Goal: Task Accomplishment & Management: Use online tool/utility

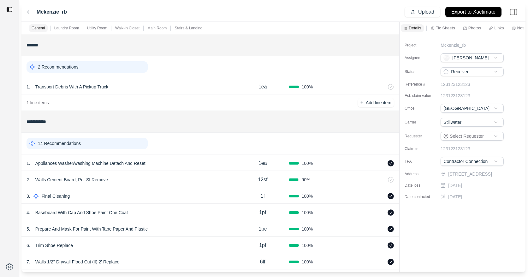
click at [444, 31] on div "Tic Sheets" at bounding box center [442, 28] width 27 height 8
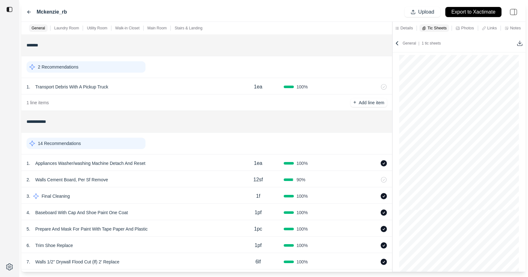
click at [315, 36] on div "**********" at bounding box center [273, 147] width 504 height 250
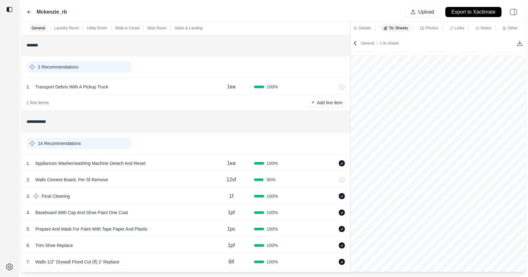
click at [349, 50] on div "**********" at bounding box center [273, 147] width 504 height 250
click at [103, 24] on div "Utility Room" at bounding box center [97, 28] width 23 height 8
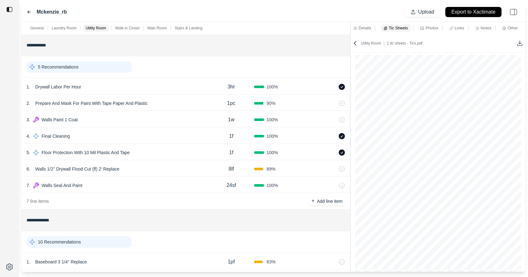
click at [128, 82] on div "1 . Drywall Labor Per Hour" at bounding box center [118, 86] width 182 height 9
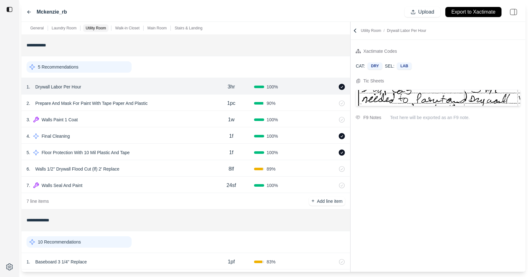
click at [145, 168] on div "6 . Walls 1/2'' Drywall Flood Cut (lf) 2' Replace" at bounding box center [118, 168] width 182 height 9
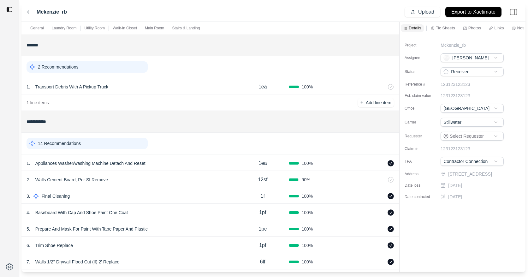
click at [188, 13] on div "Mckenzie_rb Upload Export to Xactimate" at bounding box center [273, 12] width 504 height 19
click at [178, 165] on div "1 . Appliances Washer/washing Machine Detach And Reset" at bounding box center [132, 163] width 210 height 9
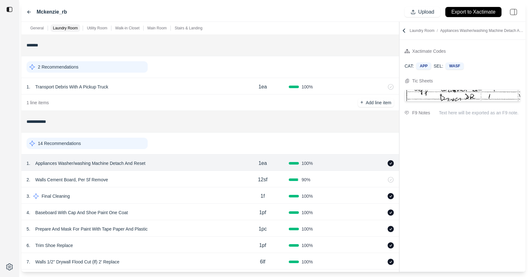
click at [176, 175] on div "2 . Walls Cement Board, Per Sf Remove 12sf 90 %" at bounding box center [210, 179] width 378 height 16
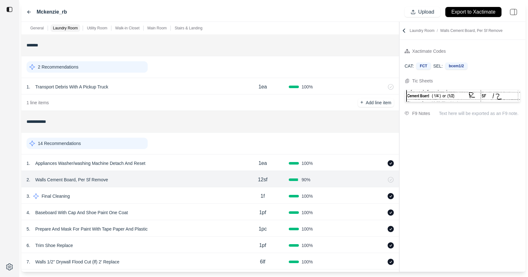
click at [176, 198] on div "3 . Final Cleaning" at bounding box center [132, 196] width 210 height 9
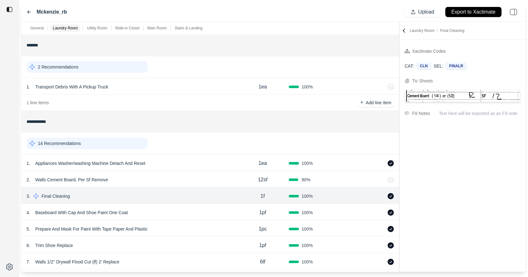
click at [176, 210] on div "4 . Baseboard With Cap And Shoe Paint One Coat" at bounding box center [132, 212] width 210 height 9
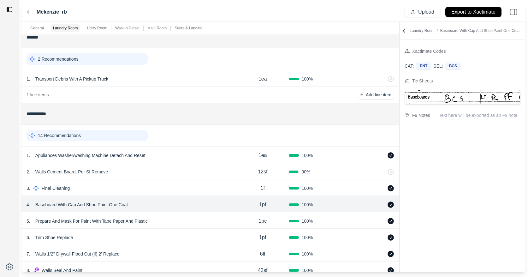
scroll to position [12, 0]
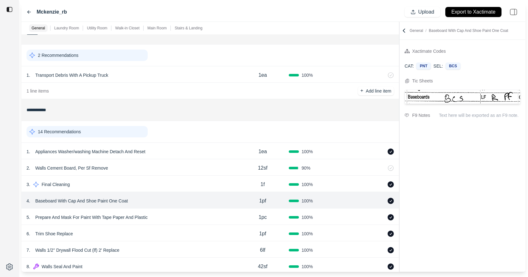
click at [176, 215] on div "5 . Prepare And Mask For Paint With Tape Paper And Plastic" at bounding box center [132, 217] width 210 height 9
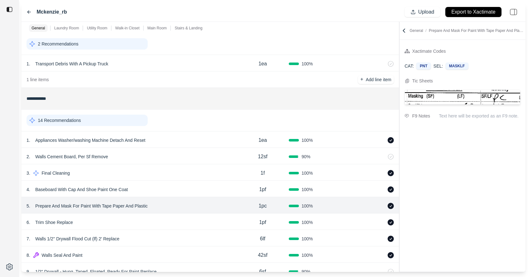
click at [176, 215] on div "6 . Trim Shoe Replace 1pf 100 %" at bounding box center [210, 221] width 378 height 16
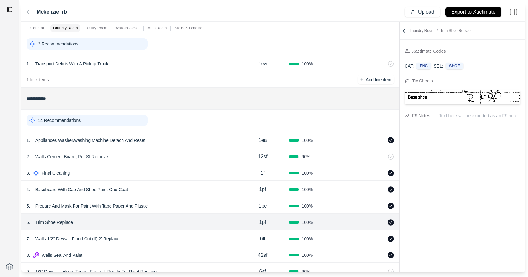
scroll to position [37, 0]
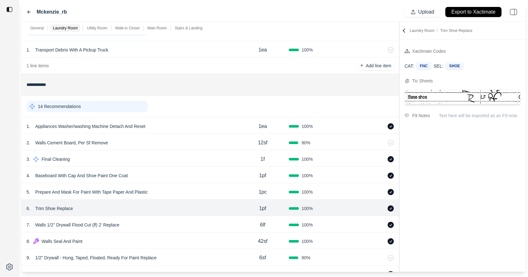
click at [176, 215] on div "6 . Trim Shoe Replace 1pf 100 %" at bounding box center [210, 208] width 378 height 16
click at [176, 220] on div "7 . Walls 1/2'' Drywall Flood Cut (lf) 2' Replace" at bounding box center [132, 224] width 210 height 9
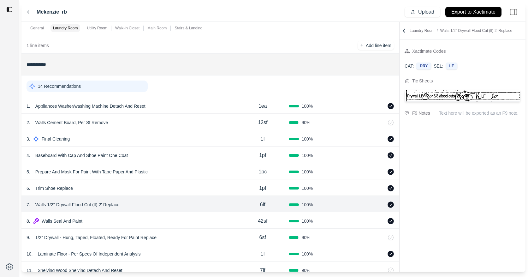
scroll to position [64, 0]
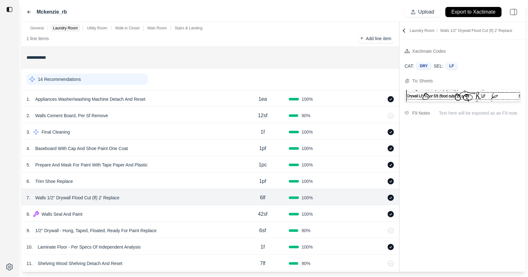
click at [179, 209] on div "8 . Walls Seal And Paint 42sf 100 %" at bounding box center [210, 213] width 378 height 16
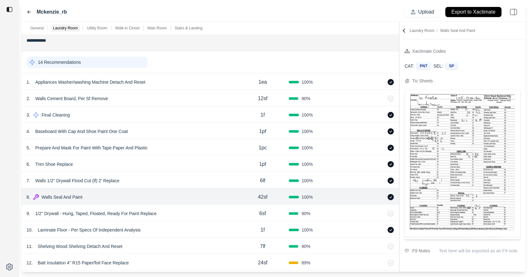
scroll to position [81, 0]
click at [182, 209] on div "9 . 1/2" Drywall - Hung, Taped, Floated, Ready For Paint Replace 6sf 90 %" at bounding box center [210, 213] width 378 height 16
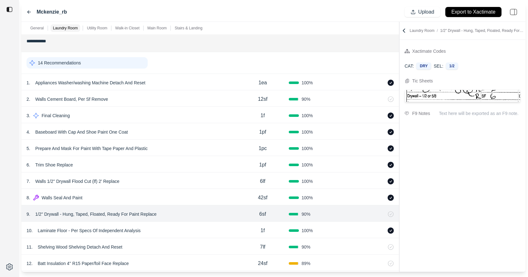
click at [178, 222] on div "10 . Laminate Floor - Per Specs Of Independent Analysis 1f 100 %" at bounding box center [210, 230] width 378 height 16
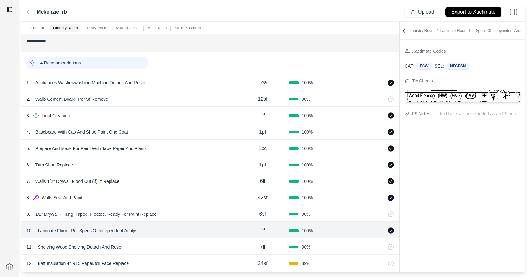
click at [178, 242] on div "11 . Shelving Wood Shelving Detach And Reset 7lf 90 %" at bounding box center [210, 246] width 378 height 16
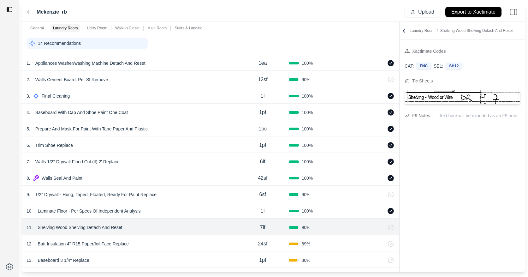
scroll to position [99, 0]
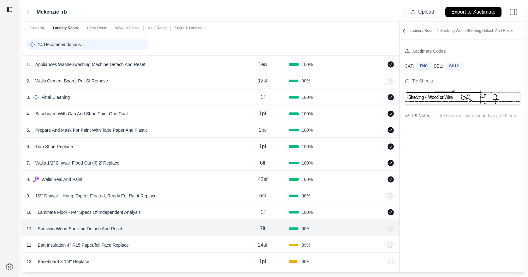
click at [178, 242] on div "12 . Batt Insulation 4'' R15 Paper/foil Face Replace" at bounding box center [132, 245] width 210 height 9
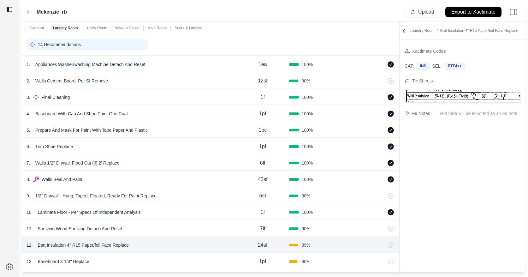
click at [182, 228] on div "11 . Shelving Wood Shelving Detach And Reset" at bounding box center [132, 228] width 210 height 9
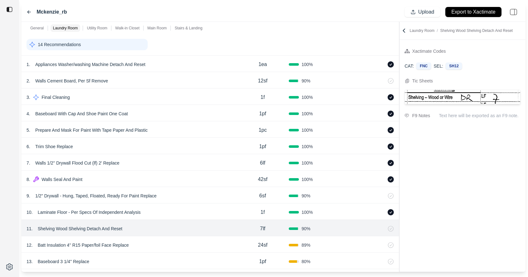
scroll to position [139, 0]
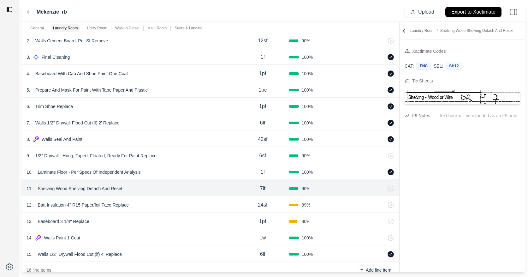
click at [184, 208] on div "12 . Batt Insulation 4'' R15 Paper/foil Face Replace" at bounding box center [132, 204] width 210 height 9
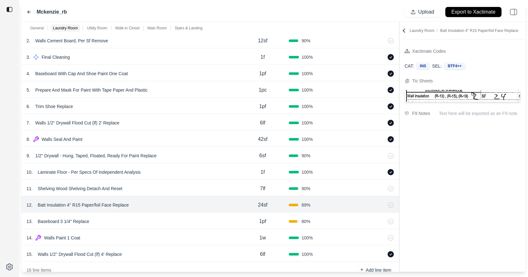
click at [179, 223] on div "13 . Baseboard 3 1/4'' Replace" at bounding box center [132, 221] width 210 height 9
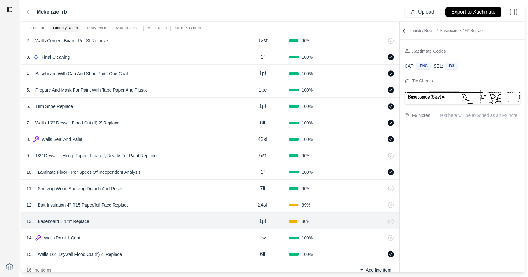
click at [177, 231] on div "14 . Walls Paint 1 Coat 1w 100 %" at bounding box center [210, 237] width 378 height 16
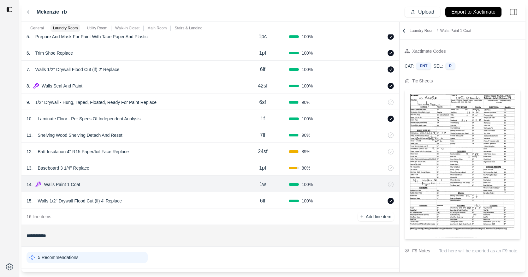
scroll to position [192, 0]
click at [183, 201] on div "15 . Walls 1/2'' Drywall Flood Cut (lf) 4' Replace" at bounding box center [132, 201] width 210 height 9
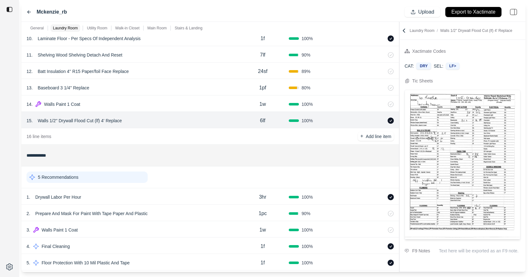
scroll to position [276, 0]
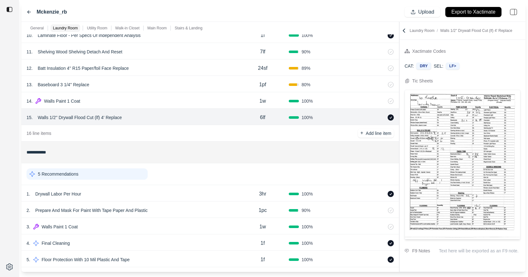
click at [183, 201] on div "1 . Drywall Labor Per Hour 3hr 100 %" at bounding box center [210, 193] width 378 height 16
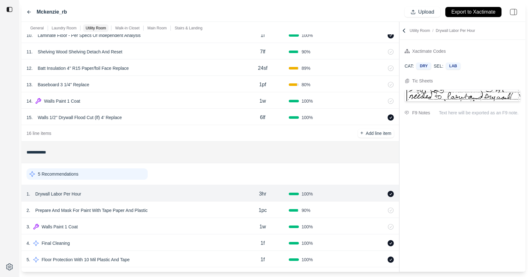
click at [181, 210] on div "2 . Prepare And Mask For Paint With Tape Paper And Plastic" at bounding box center [132, 210] width 210 height 9
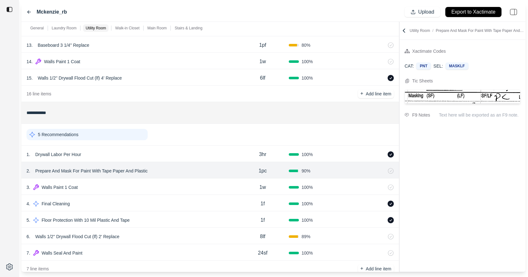
scroll to position [315, 0]
click at [181, 210] on div "4 . Final Cleaning 1f 100 %" at bounding box center [210, 203] width 378 height 16
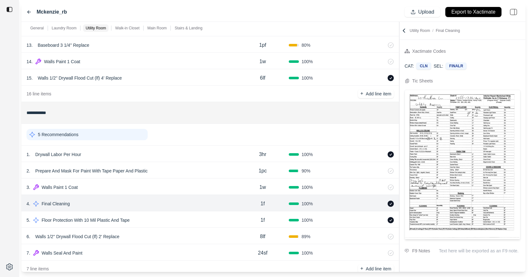
click at [180, 224] on div "5 . Floor Protection With 10 Mil Plastic And Tape" at bounding box center [132, 220] width 210 height 9
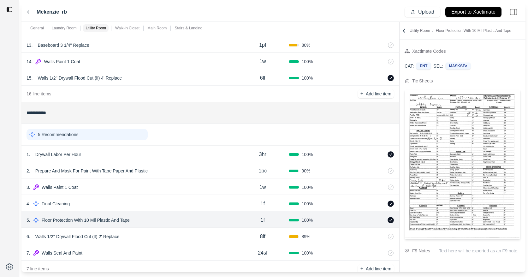
click at [180, 240] on div "6 . Walls 1/2'' Drywall Flood Cut (lf) 2' Replace" at bounding box center [132, 236] width 210 height 9
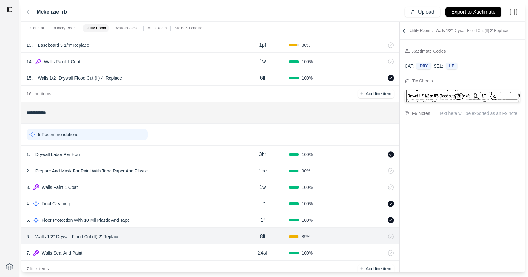
scroll to position [337, 0]
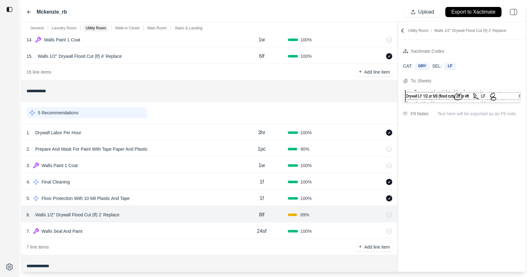
click at [398, 48] on div at bounding box center [398, 147] width 0 height 250
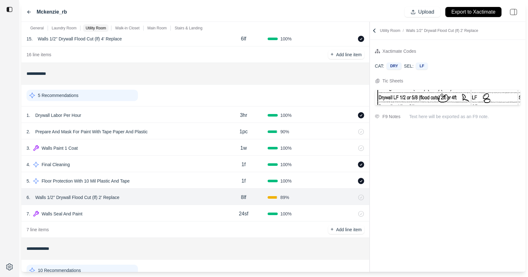
scroll to position [358, 0]
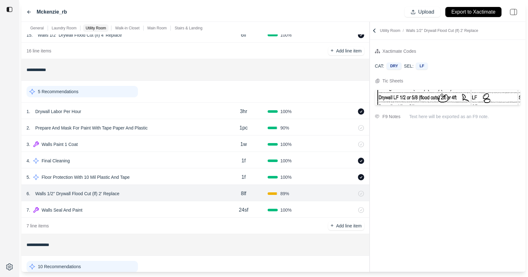
click at [168, 202] on div "7 . Walls Seal And Paint 24sf 100 %" at bounding box center [195, 209] width 348 height 16
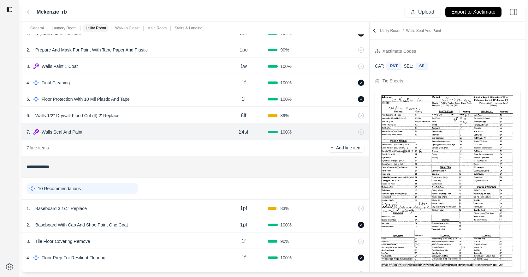
scroll to position [434, 0]
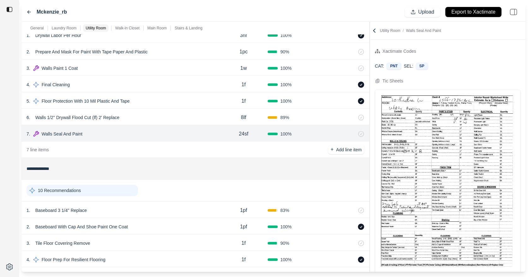
click at [168, 202] on div "1 . Baseboard 3 1/4'' Replace 1pf 83 %" at bounding box center [195, 209] width 348 height 16
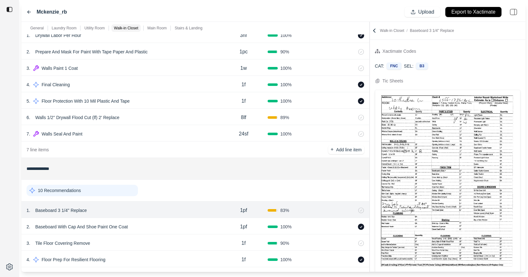
click at [167, 219] on div "2 . Baseboard With Cap And Shoe Paint One Coat 1pf 100 %" at bounding box center [195, 226] width 348 height 16
